Goal: Information Seeking & Learning: Check status

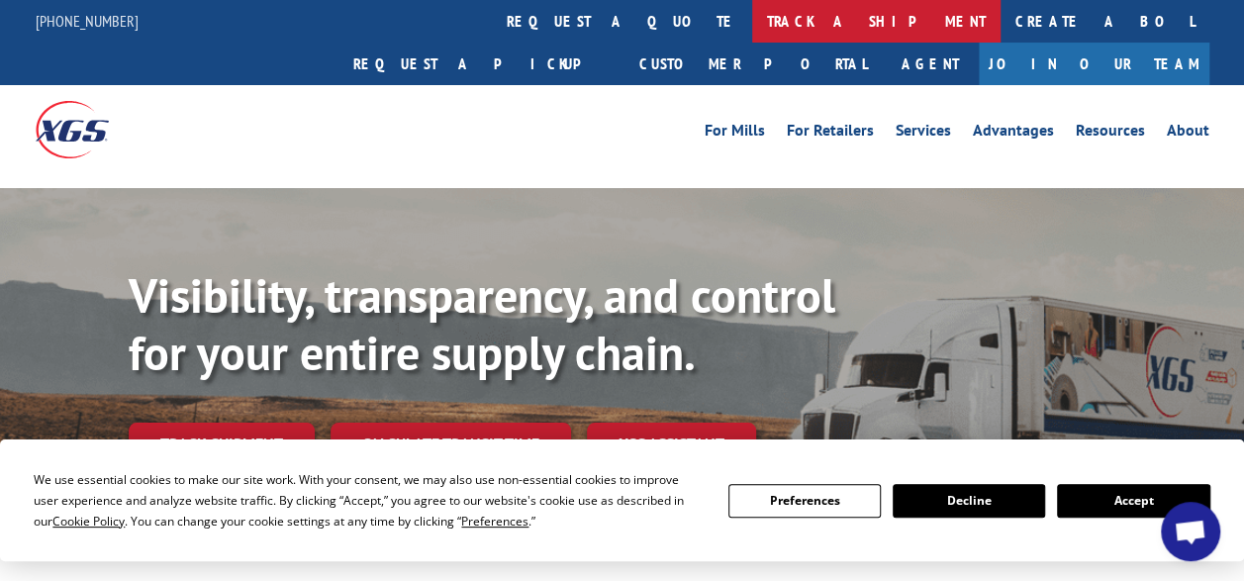
click at [752, 18] on link "track a shipment" at bounding box center [876, 21] width 248 height 43
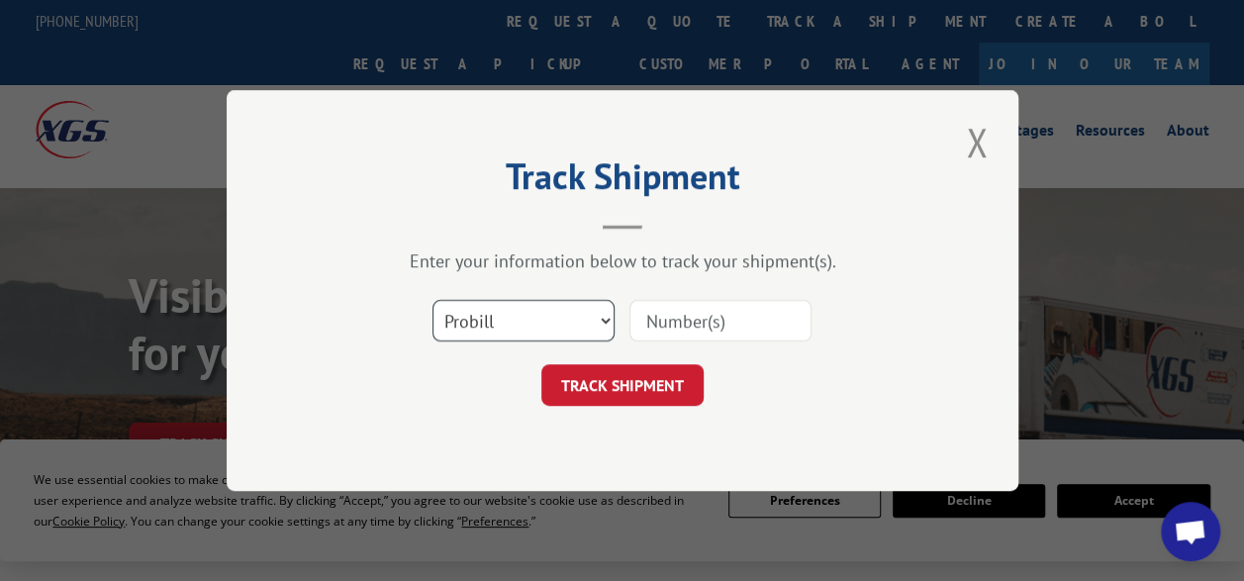
click at [604, 317] on select "Select category... Probill BOL PO" at bounding box center [524, 321] width 182 height 42
select select "bol"
click at [433, 300] on select "Select category... Probill BOL PO" at bounding box center [524, 321] width 182 height 42
click at [666, 333] on input at bounding box center [721, 321] width 182 height 42
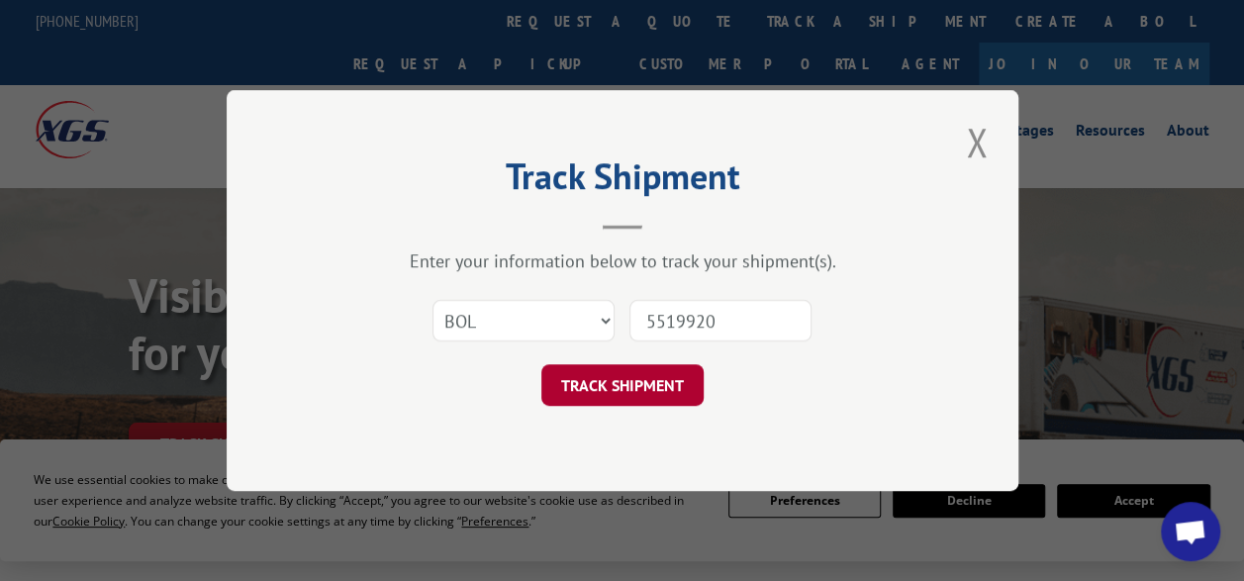
type input "5519920"
click at [622, 384] on button "TRACK SHIPMENT" at bounding box center [623, 385] width 162 height 42
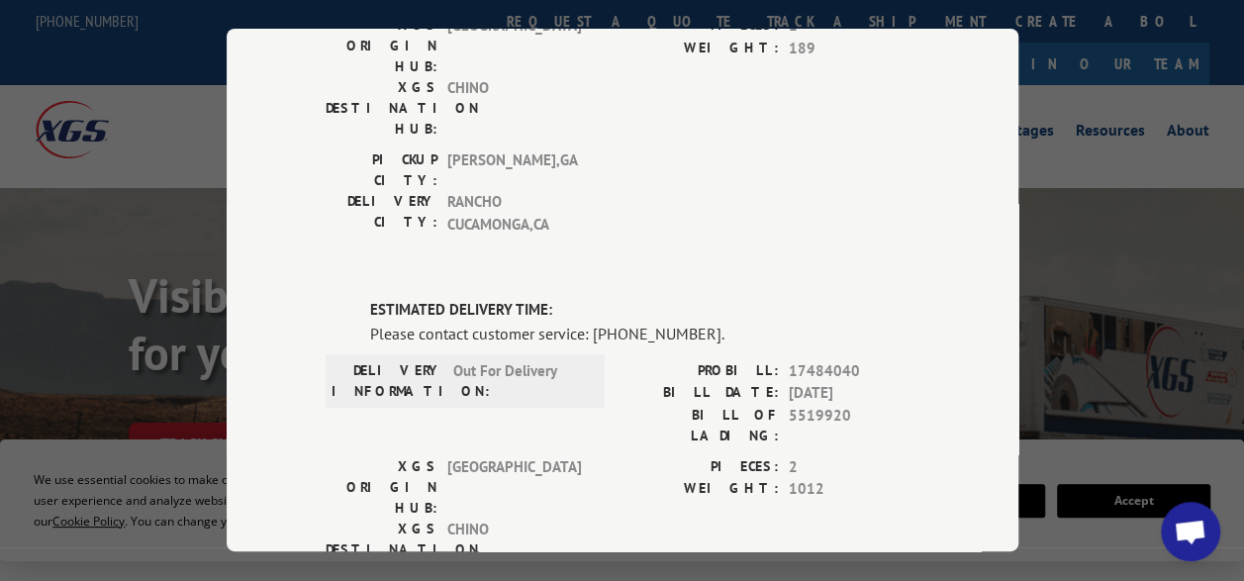
scroll to position [396, 0]
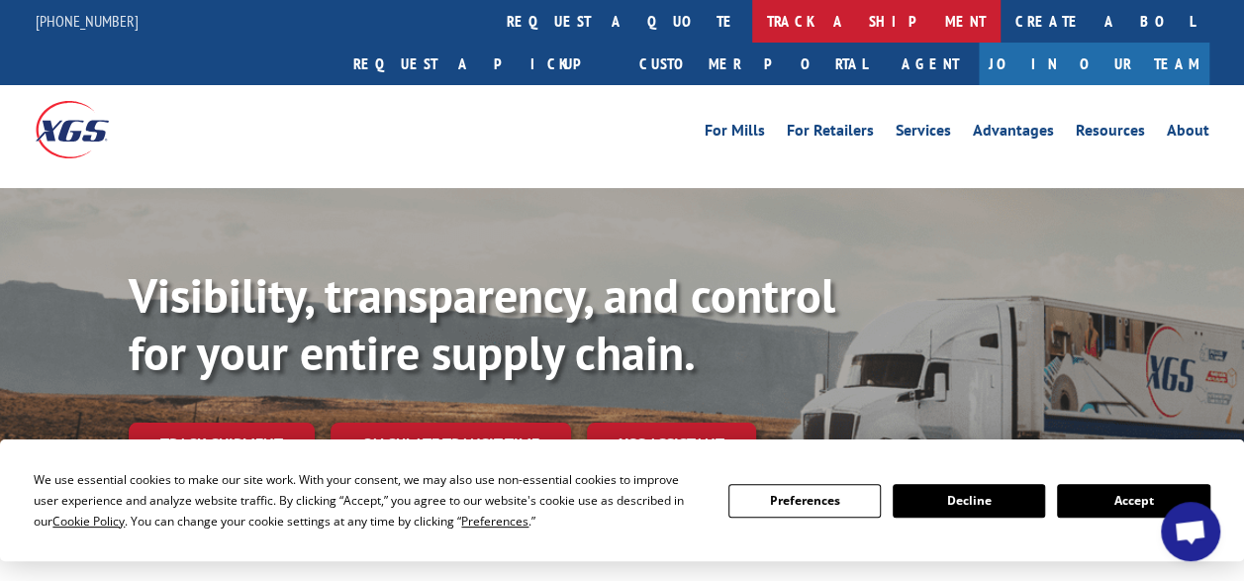
click at [752, 18] on link "track a shipment" at bounding box center [876, 21] width 248 height 43
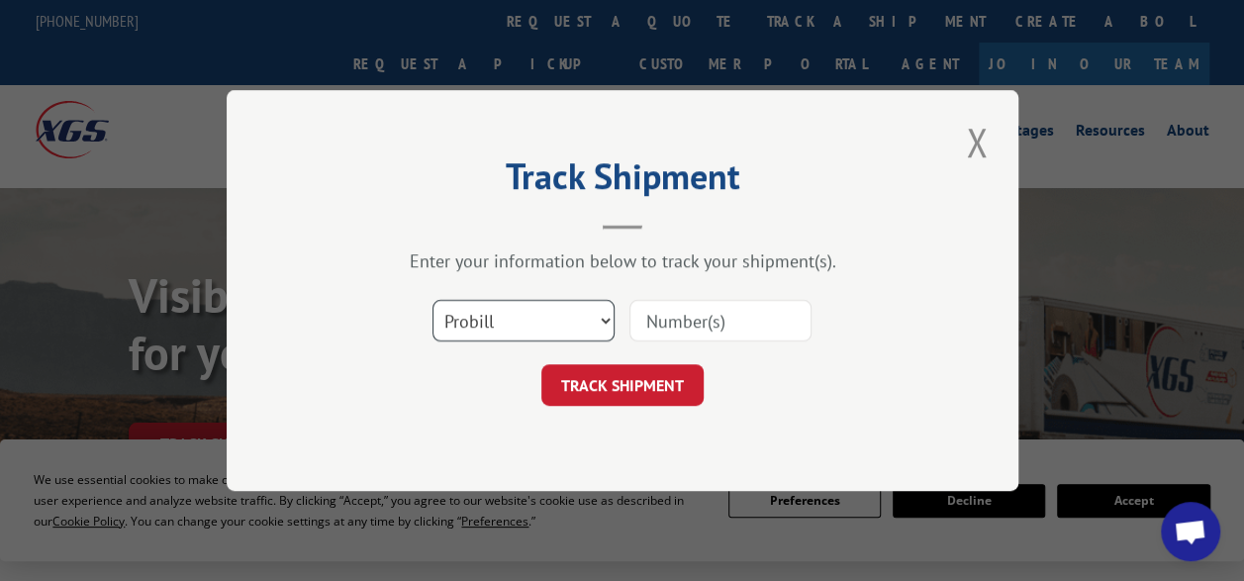
click at [607, 319] on select "Select category... Probill BOL PO" at bounding box center [524, 321] width 182 height 42
select select "bol"
click at [433, 300] on select "Select category... Probill BOL PO" at bounding box center [524, 321] width 182 height 42
click at [661, 326] on input at bounding box center [721, 321] width 182 height 42
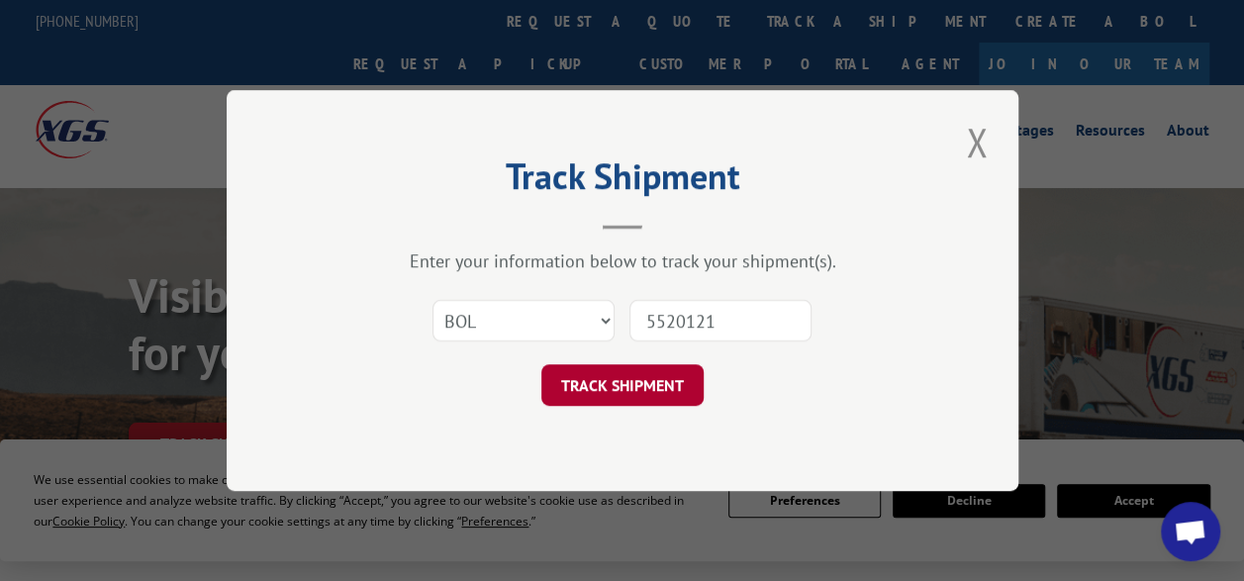
type input "5520121"
click at [614, 372] on button "TRACK SHIPMENT" at bounding box center [623, 385] width 162 height 42
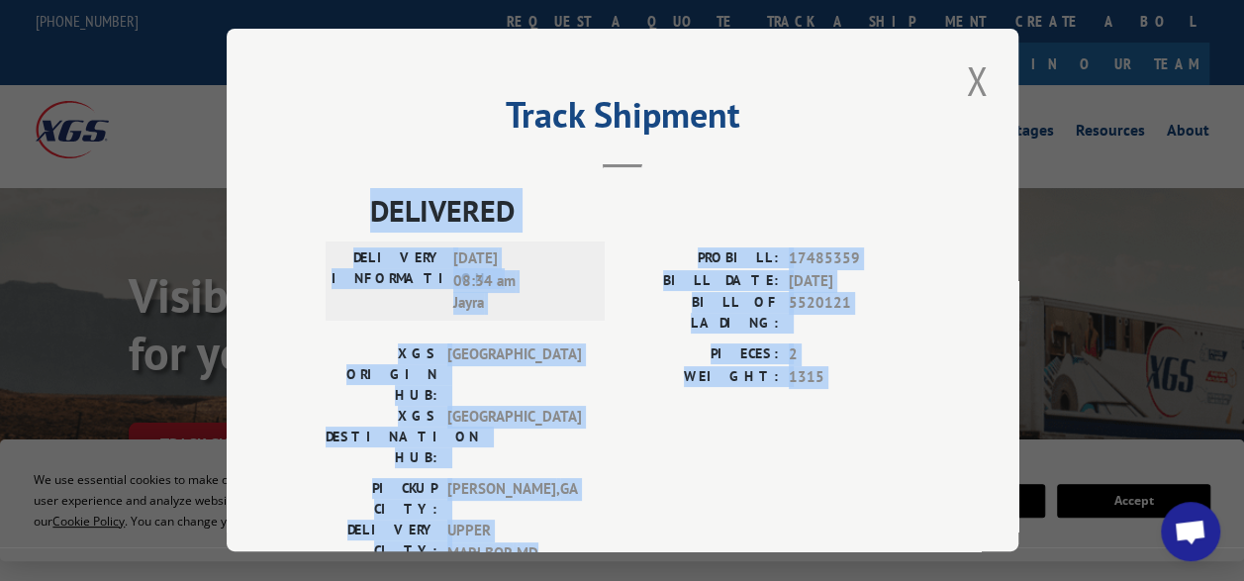
drag, startPoint x: 363, startPoint y: 202, endPoint x: 725, endPoint y: 473, distance: 451.8
click at [725, 473] on div "DELIVERED DELIVERY INFORMATION: [DATE] 08:34 am [PERSON_NAME]: 17485359 BILL DA…" at bounding box center [623, 381] width 594 height 386
copy div "DELIVERED DELIVERY INFORMATION: [DATE] 08:34 am [PERSON_NAME]: 17485359 BILL DA…"
click at [970, 79] on button "Close modal" at bounding box center [977, 80] width 34 height 54
